Goal: Transaction & Acquisition: Purchase product/service

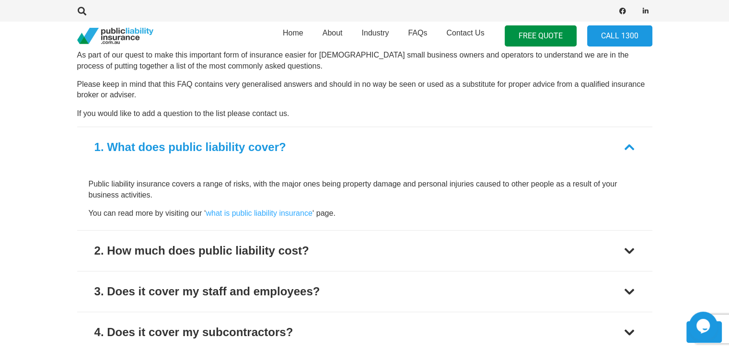
scroll to position [671, 0]
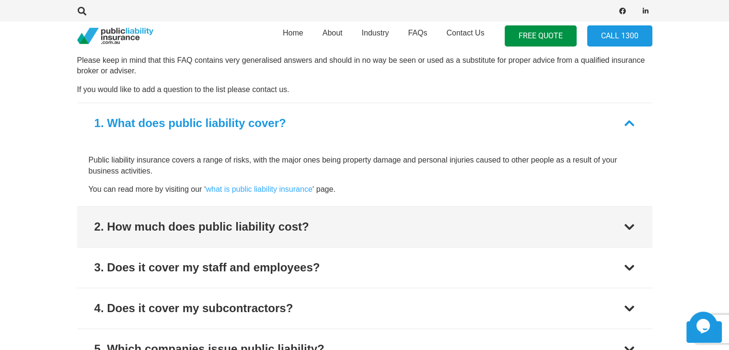
click at [115, 224] on div "2. How much does public liability cost?" at bounding box center [201, 226] width 215 height 17
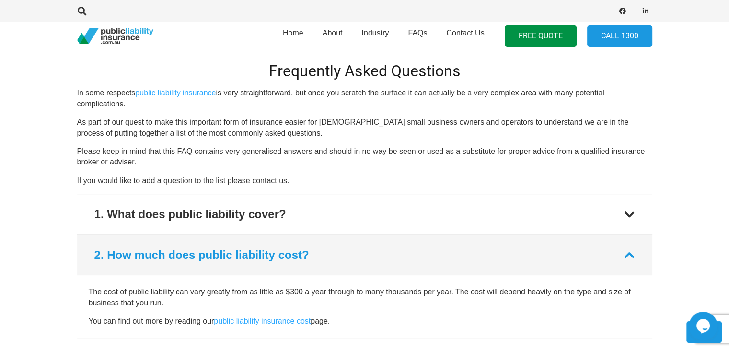
scroll to position [763, 0]
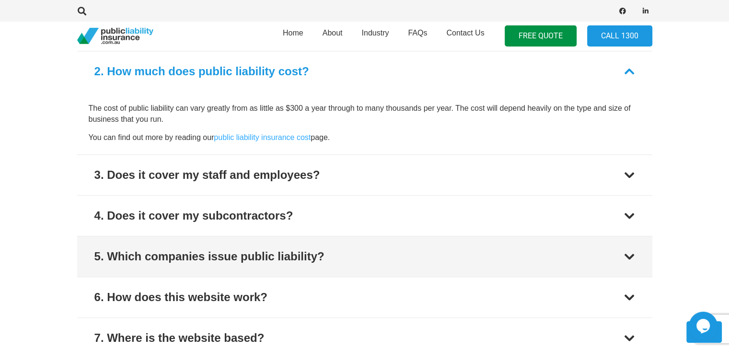
click at [342, 254] on button "5. Which companies issue public liability?" at bounding box center [364, 256] width 575 height 40
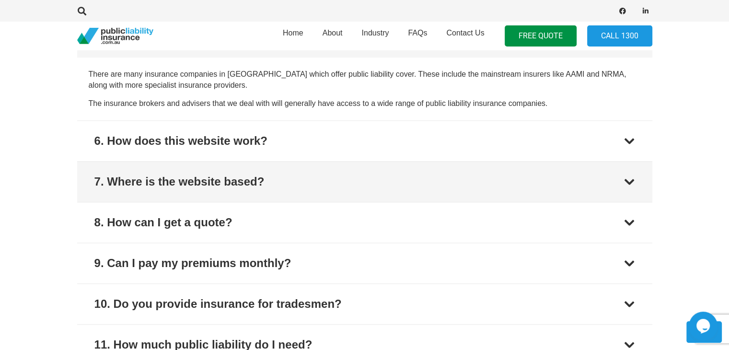
scroll to position [981, 0]
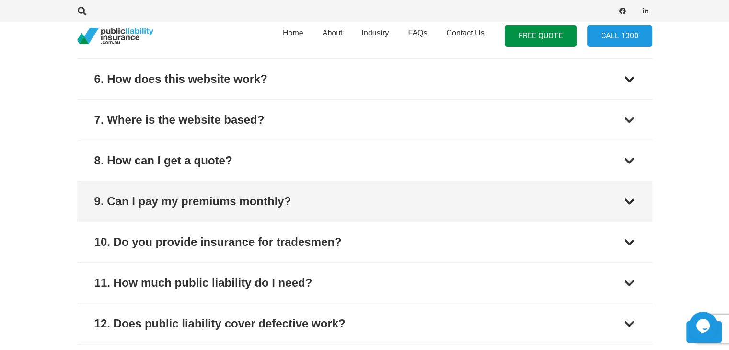
click at [467, 197] on button "9. Can I pay my premiums monthly?" at bounding box center [364, 201] width 575 height 40
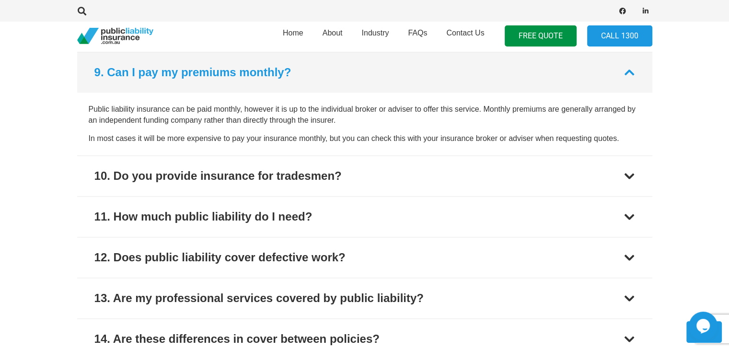
scroll to position [1048, 0]
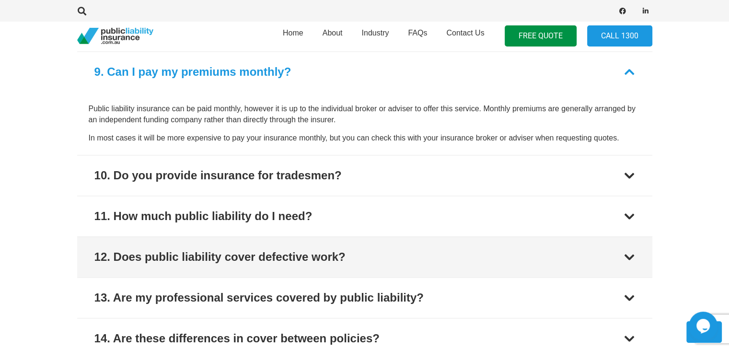
click at [443, 255] on button "12. Does public liability cover defective work?" at bounding box center [364, 257] width 575 height 40
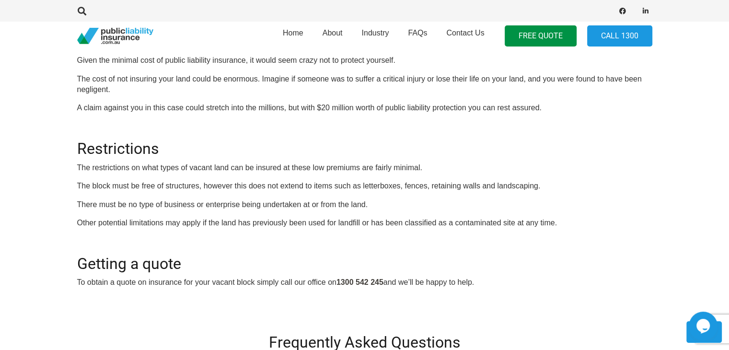
scroll to position [307, 0]
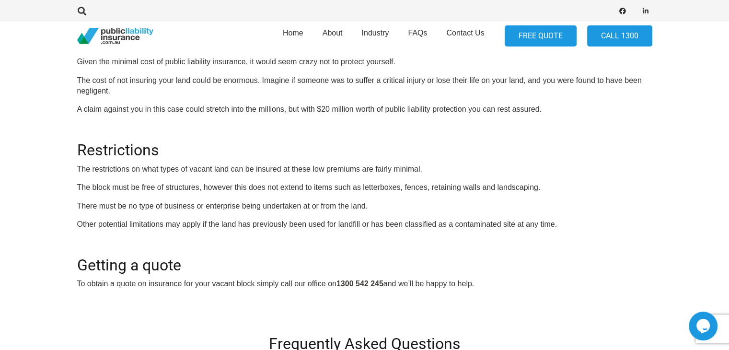
click at [541, 33] on link "FREE QUOTE" at bounding box center [541, 36] width 72 height 22
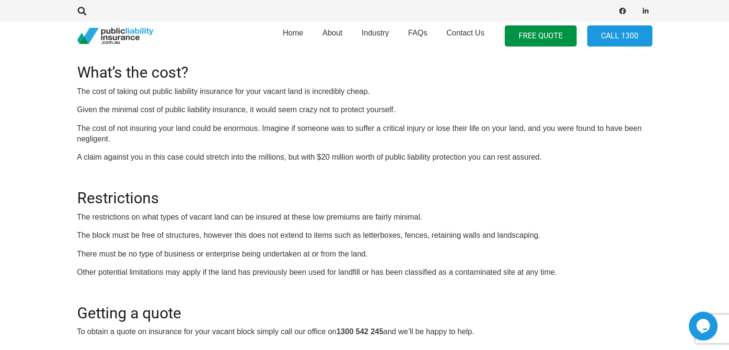
scroll to position [0, 0]
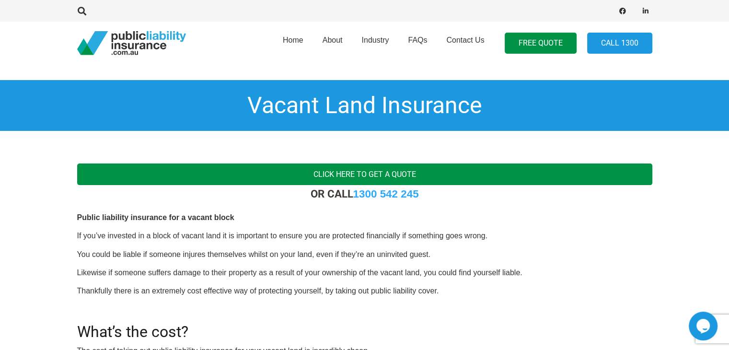
click at [369, 173] on link "Click here to get a quote" at bounding box center [364, 174] width 575 height 22
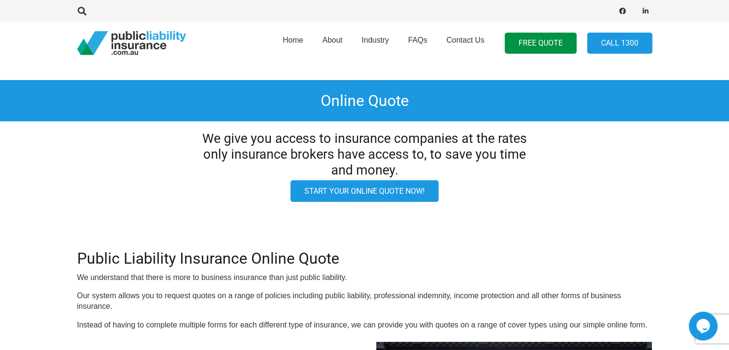
click at [376, 187] on link "Start your online quote now!" at bounding box center [364, 191] width 148 height 22
